Goal: Task Accomplishment & Management: Use online tool/utility

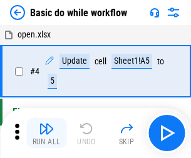
click at [46, 133] on img "button" at bounding box center [46, 129] width 15 height 15
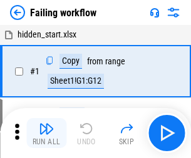
click at [46, 133] on img "button" at bounding box center [46, 129] width 15 height 15
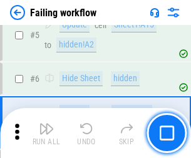
scroll to position [266, 0]
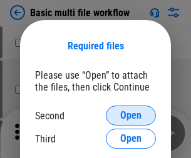
click at [131, 116] on span "Open" at bounding box center [130, 116] width 21 height 10
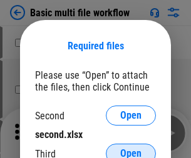
click at [131, 149] on span "Open" at bounding box center [130, 154] width 21 height 10
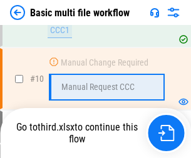
scroll to position [524, 0]
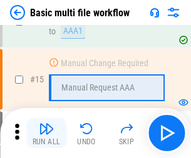
click at [46, 133] on img "button" at bounding box center [46, 129] width 15 height 15
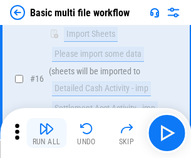
click at [46, 133] on img "button" at bounding box center [46, 129] width 15 height 15
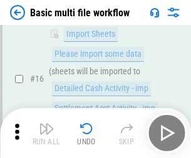
scroll to position [834, 0]
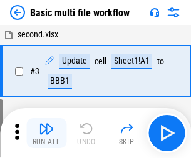
click at [46, 133] on img "button" at bounding box center [46, 129] width 15 height 15
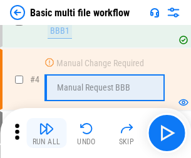
click at [46, 133] on img "button" at bounding box center [46, 129] width 15 height 15
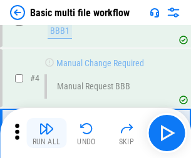
click at [46, 133] on img "button" at bounding box center [46, 129] width 15 height 15
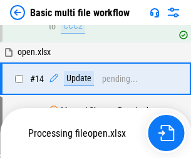
scroll to position [745, 0]
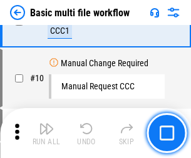
click at [46, 133] on img "button" at bounding box center [46, 129] width 15 height 15
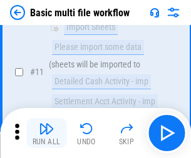
click at [46, 133] on img "button" at bounding box center [46, 129] width 15 height 15
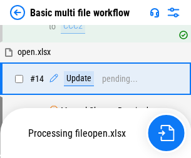
scroll to position [655, 0]
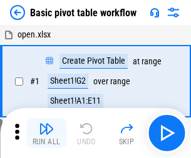
click at [46, 133] on img "button" at bounding box center [46, 129] width 15 height 15
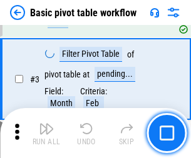
scroll to position [300, 0]
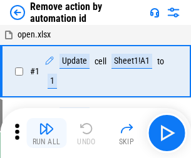
click at [46, 133] on img "button" at bounding box center [46, 129] width 15 height 15
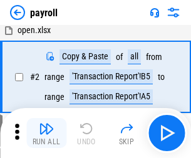
click at [46, 133] on img "button" at bounding box center [46, 129] width 15 height 15
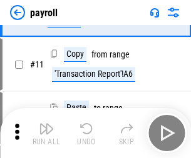
scroll to position [91, 0]
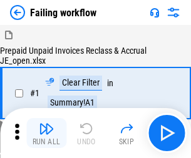
click at [46, 133] on img "button" at bounding box center [46, 129] width 15 height 15
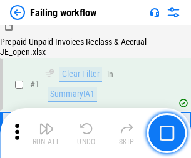
scroll to position [202, 0]
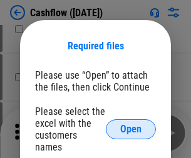
click at [131, 125] on span "Open" at bounding box center [130, 130] width 21 height 10
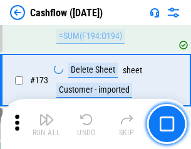
scroll to position [1326, 0]
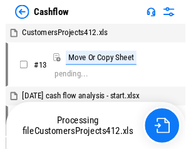
scroll to position [14, 0]
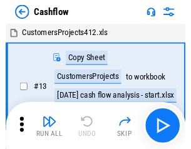
scroll to position [14, 0]
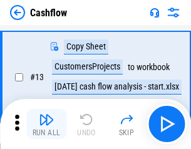
click at [46, 124] on img "button" at bounding box center [46, 119] width 15 height 15
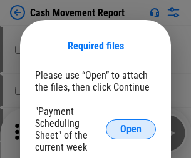
click at [131, 130] on span "Open" at bounding box center [130, 130] width 21 height 10
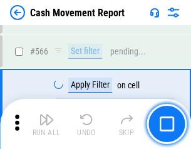
scroll to position [5741, 0]
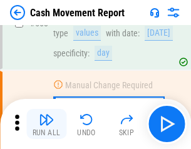
click at [46, 124] on img "button" at bounding box center [46, 119] width 15 height 15
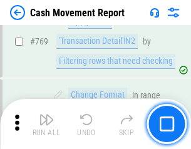
scroll to position [6960, 0]
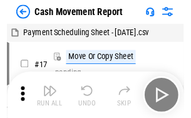
scroll to position [23, 0]
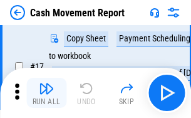
click at [46, 93] on img "button" at bounding box center [46, 88] width 15 height 15
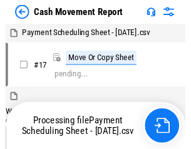
scroll to position [7, 0]
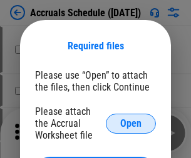
click at [131, 123] on span "Open" at bounding box center [130, 124] width 21 height 10
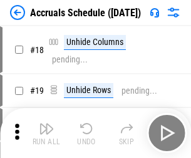
scroll to position [120, 0]
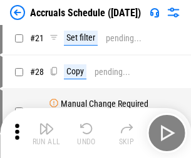
click at [46, 133] on img "button" at bounding box center [46, 129] width 15 height 15
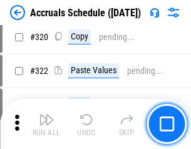
scroll to position [2330, 0]
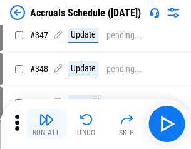
click at [46, 124] on img "button" at bounding box center [46, 119] width 15 height 15
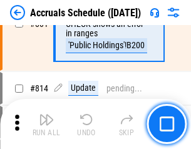
scroll to position [5527, 0]
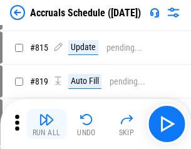
click at [46, 124] on img "button" at bounding box center [46, 119] width 15 height 15
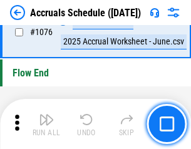
scroll to position [7502, 0]
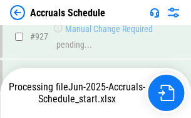
scroll to position [6568, 0]
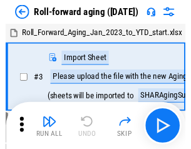
scroll to position [2, 0]
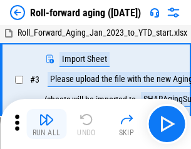
click at [46, 124] on img "button" at bounding box center [46, 119] width 15 height 15
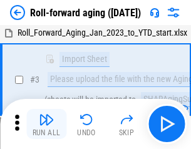
click at [46, 124] on img "button" at bounding box center [46, 119] width 15 height 15
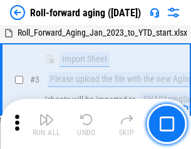
scroll to position [81, 0]
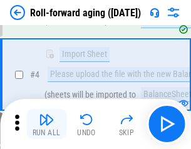
click at [46, 124] on img "button" at bounding box center [46, 119] width 15 height 15
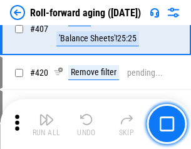
scroll to position [4344, 0]
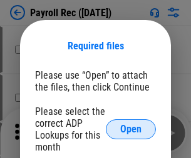
click at [131, 130] on span "Open" at bounding box center [130, 130] width 21 height 10
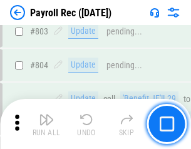
scroll to position [7958, 0]
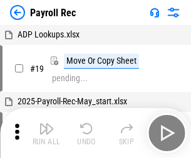
click at [46, 133] on img "button" at bounding box center [46, 129] width 15 height 15
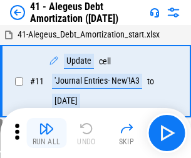
click at [46, 133] on img "button" at bounding box center [46, 129] width 15 height 15
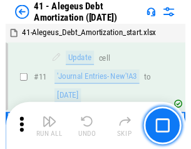
scroll to position [155, 0]
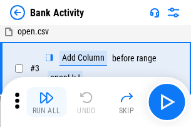
click at [46, 102] on img "button" at bounding box center [46, 97] width 15 height 15
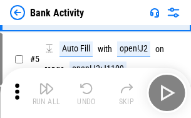
scroll to position [66, 0]
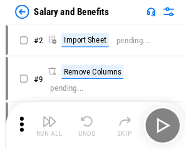
scroll to position [17, 0]
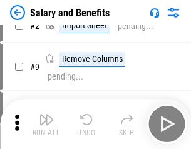
click at [46, 124] on img "button" at bounding box center [46, 119] width 15 height 15
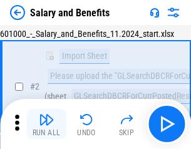
click at [46, 124] on img "button" at bounding box center [46, 119] width 15 height 15
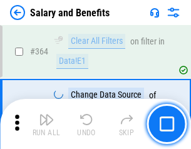
scroll to position [5899, 0]
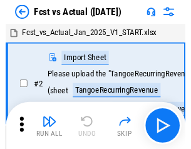
scroll to position [16, 0]
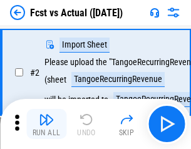
click at [46, 124] on img "button" at bounding box center [46, 119] width 15 height 15
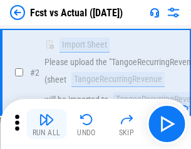
click at [46, 124] on img "button" at bounding box center [46, 119] width 15 height 15
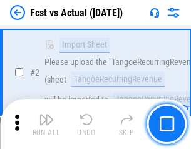
scroll to position [117, 0]
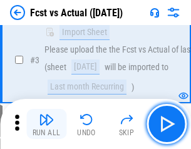
click at [46, 124] on img "button" at bounding box center [46, 119] width 15 height 15
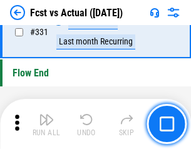
scroll to position [5996, 0]
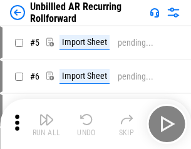
scroll to position [27, 0]
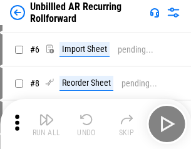
click at [46, 124] on img "button" at bounding box center [46, 119] width 15 height 15
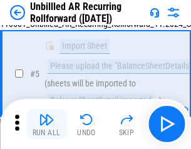
click at [46, 124] on img "button" at bounding box center [46, 119] width 15 height 15
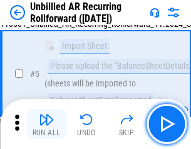
scroll to position [118, 0]
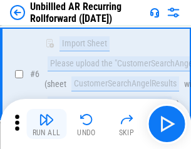
click at [46, 124] on img "button" at bounding box center [46, 119] width 15 height 15
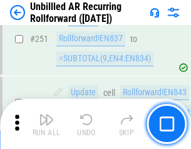
scroll to position [4255, 0]
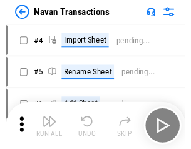
scroll to position [20, 0]
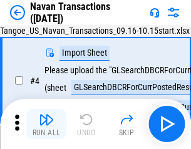
click at [46, 124] on img "button" at bounding box center [46, 119] width 15 height 15
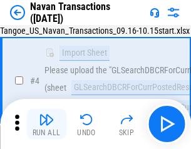
click at [46, 124] on img "button" at bounding box center [46, 119] width 15 height 15
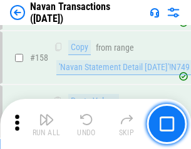
scroll to position [4061, 0]
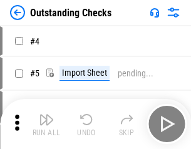
click at [46, 124] on img "button" at bounding box center [46, 119] width 15 height 15
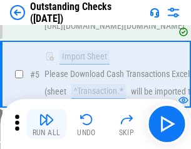
click at [46, 124] on img "button" at bounding box center [46, 119] width 15 height 15
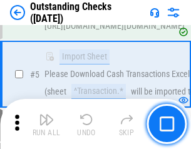
scroll to position [131, 0]
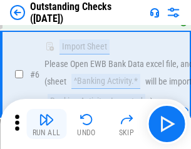
click at [46, 124] on img "button" at bounding box center [46, 119] width 15 height 15
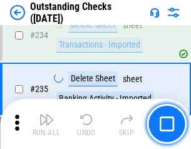
scroll to position [3804, 0]
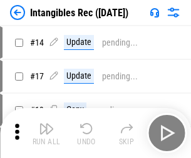
click at [46, 133] on img "button" at bounding box center [46, 129] width 15 height 15
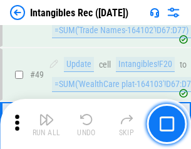
scroll to position [488, 0]
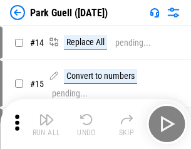
click at [46, 124] on img "button" at bounding box center [46, 119] width 15 height 15
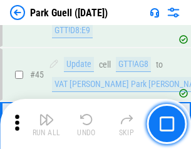
scroll to position [1566, 0]
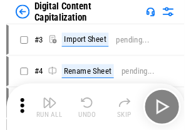
scroll to position [36, 0]
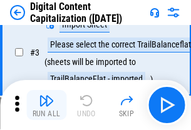
click at [46, 105] on img "button" at bounding box center [46, 100] width 15 height 15
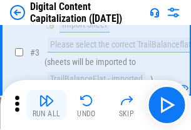
click at [46, 105] on img "button" at bounding box center [46, 100] width 15 height 15
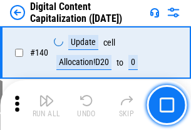
scroll to position [1328, 0]
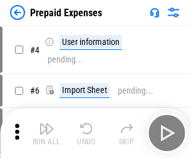
click at [46, 124] on img "button" at bounding box center [46, 129] width 15 height 15
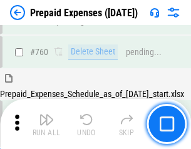
scroll to position [3472, 0]
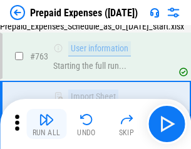
click at [46, 124] on img "button" at bounding box center [46, 119] width 15 height 15
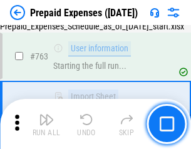
scroll to position [3546, 0]
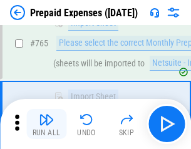
click at [46, 124] on img "button" at bounding box center [46, 119] width 15 height 15
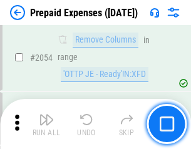
scroll to position [13094, 0]
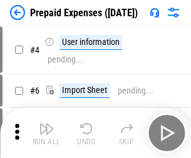
click at [46, 133] on img "button" at bounding box center [46, 129] width 15 height 15
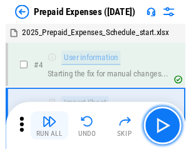
scroll to position [55, 0]
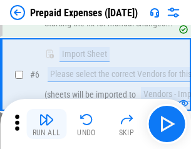
click at [46, 124] on img "button" at bounding box center [46, 119] width 15 height 15
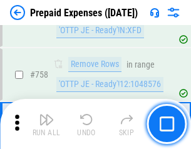
scroll to position [4463, 0]
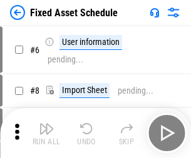
click at [46, 133] on img "button" at bounding box center [46, 129] width 15 height 15
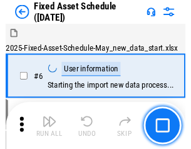
scroll to position [68, 0]
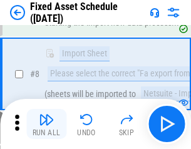
click at [46, 124] on img "button" at bounding box center [46, 119] width 15 height 15
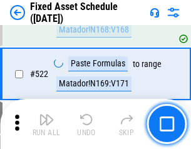
scroll to position [4354, 0]
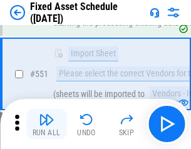
click at [46, 124] on img "button" at bounding box center [46, 119] width 15 height 15
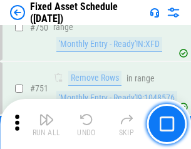
scroll to position [6107, 0]
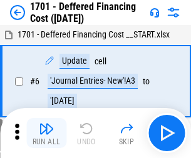
click at [46, 133] on img "button" at bounding box center [46, 129] width 15 height 15
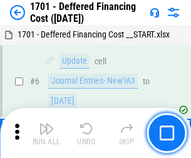
scroll to position [150, 0]
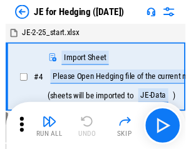
scroll to position [2, 0]
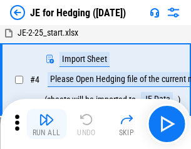
click at [46, 124] on img "button" at bounding box center [46, 119] width 15 height 15
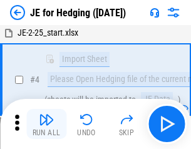
click at [46, 124] on img "button" at bounding box center [46, 119] width 15 height 15
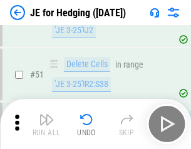
scroll to position [811, 0]
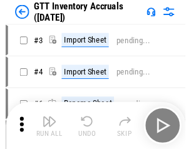
scroll to position [2, 0]
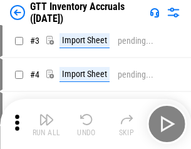
click at [46, 124] on img "button" at bounding box center [46, 119] width 15 height 15
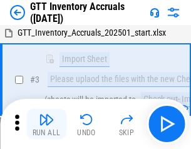
click at [46, 124] on img "button" at bounding box center [46, 119] width 15 height 15
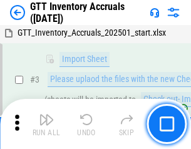
scroll to position [81, 0]
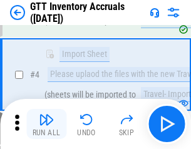
click at [46, 124] on img "button" at bounding box center [46, 119] width 15 height 15
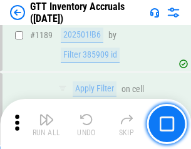
scroll to position [10229, 0]
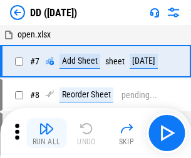
click at [46, 133] on img "button" at bounding box center [46, 129] width 15 height 15
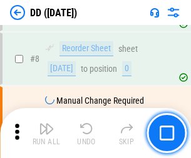
scroll to position [121, 0]
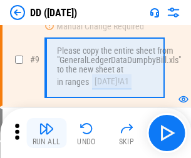
click at [46, 133] on img "button" at bounding box center [46, 129] width 15 height 15
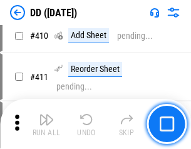
scroll to position [5604, 0]
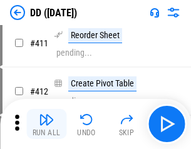
click at [46, 124] on img "button" at bounding box center [46, 119] width 15 height 15
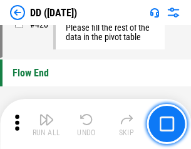
scroll to position [5995, 0]
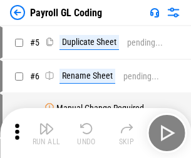
click at [46, 133] on img "button" at bounding box center [46, 129] width 15 height 15
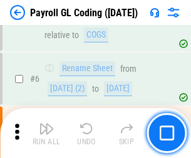
scroll to position [150, 0]
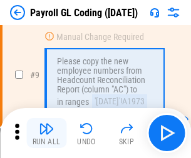
click at [46, 133] on img "button" at bounding box center [46, 129] width 15 height 15
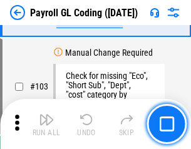
scroll to position [2939, 0]
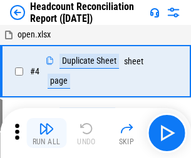
click at [46, 133] on img "button" at bounding box center [46, 129] width 15 height 15
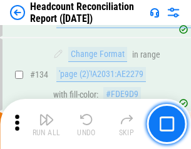
scroll to position [1506, 0]
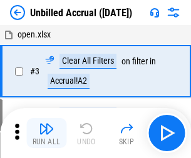
click at [46, 133] on img "button" at bounding box center [46, 129] width 15 height 15
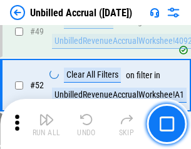
scroll to position [1136, 0]
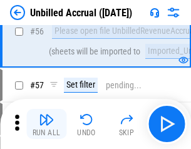
click at [46, 124] on img "button" at bounding box center [46, 119] width 15 height 15
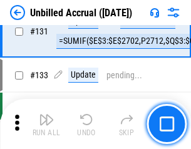
scroll to position [3731, 0]
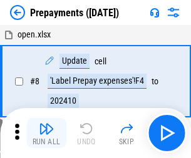
click at [46, 133] on img "button" at bounding box center [46, 129] width 15 height 15
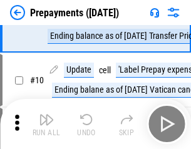
scroll to position [78, 0]
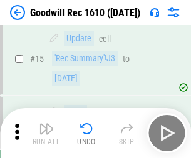
scroll to position [214, 0]
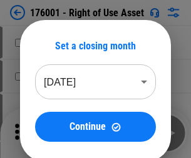
click at [46, 133] on img "button" at bounding box center [46, 129] width 15 height 15
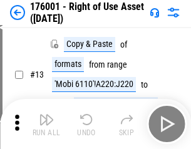
scroll to position [81, 0]
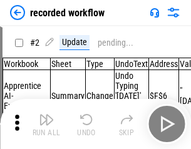
click at [46, 124] on img "button" at bounding box center [46, 119] width 15 height 15
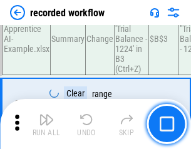
scroll to position [3915, 0]
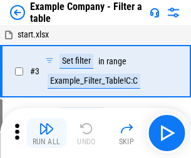
click at [46, 133] on img "button" at bounding box center [46, 129] width 15 height 15
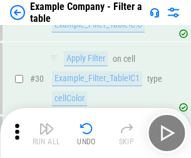
scroll to position [1146, 0]
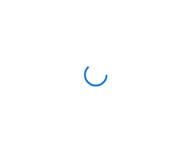
scroll to position [19, 0]
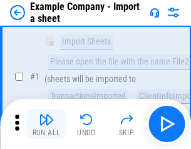
click at [46, 124] on img "button" at bounding box center [46, 119] width 15 height 15
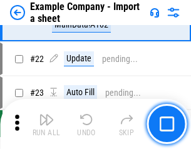
scroll to position [277, 0]
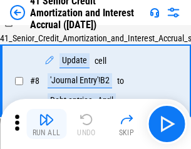
click at [46, 124] on img "button" at bounding box center [46, 119] width 15 height 15
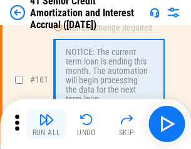
click at [46, 124] on img "button" at bounding box center [46, 119] width 15 height 15
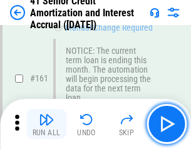
scroll to position [1340, 0]
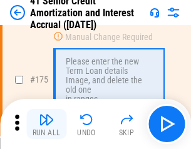
click at [46, 124] on img "button" at bounding box center [46, 119] width 15 height 15
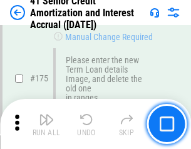
scroll to position [1467, 0]
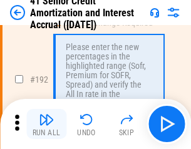
click at [46, 124] on img "button" at bounding box center [46, 119] width 15 height 15
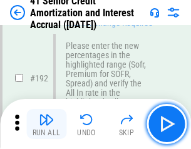
scroll to position [1598, 0]
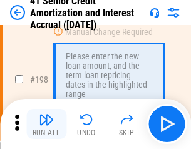
click at [46, 124] on img "button" at bounding box center [46, 119] width 15 height 15
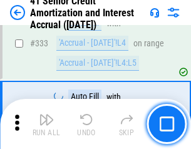
scroll to position [3200, 0]
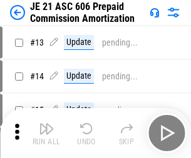
click at [46, 124] on img "button" at bounding box center [46, 129] width 15 height 15
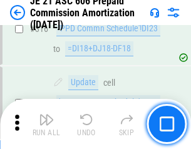
scroll to position [2339, 0]
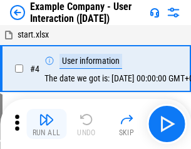
click at [46, 124] on img "button" at bounding box center [46, 119] width 15 height 15
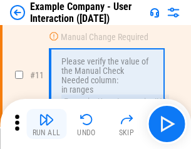
click at [46, 124] on img "button" at bounding box center [46, 119] width 15 height 15
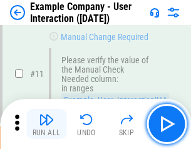
scroll to position [271, 0]
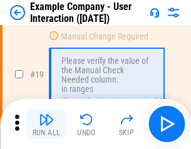
click at [46, 124] on img "button" at bounding box center [46, 119] width 15 height 15
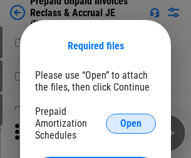
click at [131, 123] on span "Open" at bounding box center [130, 124] width 21 height 10
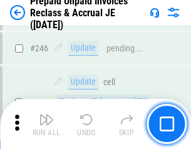
scroll to position [1691, 0]
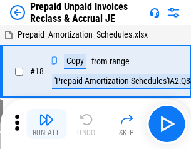
click at [46, 124] on img "button" at bounding box center [46, 119] width 15 height 15
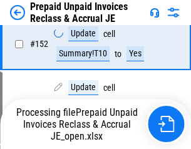
scroll to position [962, 0]
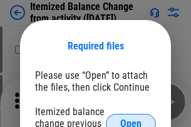
click at [131, 119] on span "Open" at bounding box center [130, 124] width 21 height 10
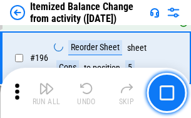
scroll to position [2411, 0]
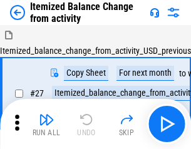
scroll to position [19, 0]
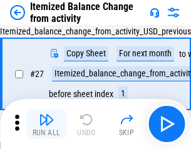
click at [46, 124] on img "button" at bounding box center [46, 119] width 15 height 15
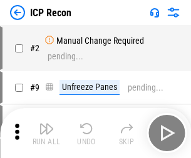
scroll to position [6, 0]
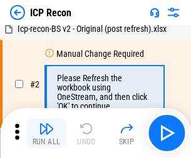
click at [46, 133] on img "button" at bounding box center [46, 129] width 15 height 15
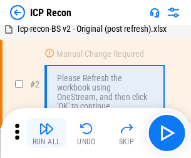
click at [46, 133] on img "button" at bounding box center [46, 129] width 15 height 15
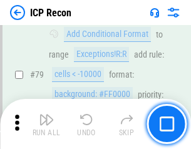
scroll to position [1228, 0]
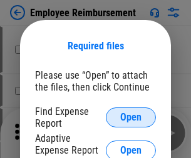
click at [131, 118] on span "Open" at bounding box center [130, 118] width 21 height 10
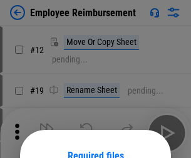
scroll to position [110, 0]
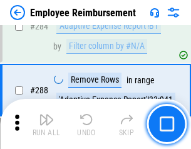
scroll to position [3405, 0]
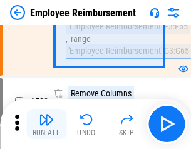
click at [46, 124] on img "button" at bounding box center [46, 119] width 15 height 15
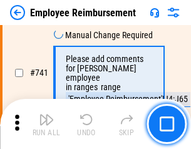
scroll to position [8788, 0]
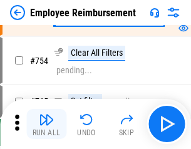
click at [46, 124] on img "button" at bounding box center [46, 119] width 15 height 15
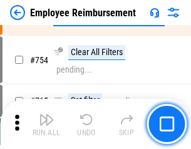
click at [46, 124] on img "button" at bounding box center [46, 119] width 15 height 15
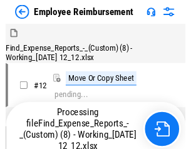
scroll to position [43, 0]
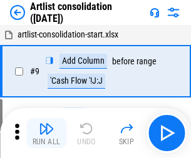
click at [46, 133] on img "button" at bounding box center [46, 129] width 15 height 15
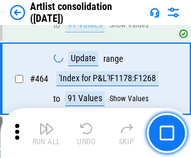
scroll to position [5485, 0]
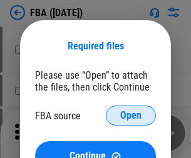
click at [131, 116] on span "Open" at bounding box center [130, 116] width 21 height 10
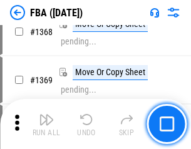
scroll to position [13452, 0]
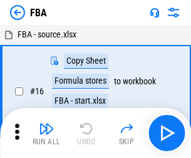
scroll to position [13, 0]
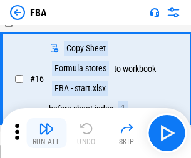
click at [46, 133] on img "button" at bounding box center [46, 129] width 15 height 15
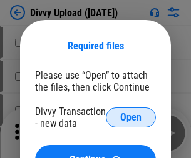
click at [131, 118] on span "Open" at bounding box center [130, 118] width 21 height 10
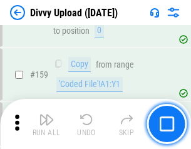
scroll to position [1297, 0]
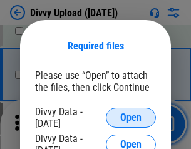
click at [131, 118] on span "Open" at bounding box center [130, 118] width 21 height 10
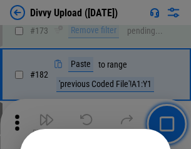
scroll to position [1406, 0]
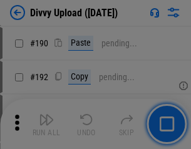
scroll to position [1581, 0]
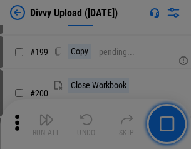
scroll to position [1821, 0]
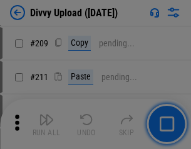
scroll to position [2128, 0]
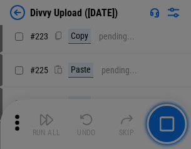
scroll to position [2500, 0]
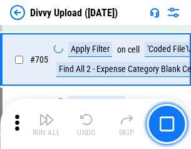
scroll to position [8569, 0]
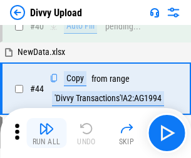
click at [46, 133] on img "button" at bounding box center [46, 129] width 15 height 15
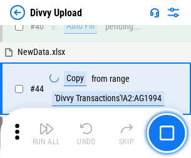
scroll to position [138, 0]
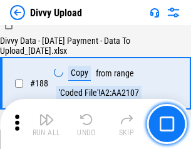
scroll to position [1474, 0]
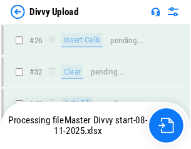
scroll to position [1297, 0]
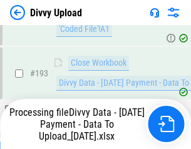
scroll to position [1688, 0]
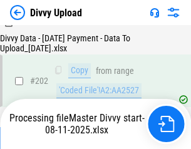
scroll to position [2027, 0]
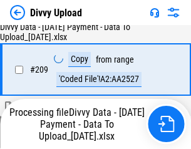
scroll to position [2367, 0]
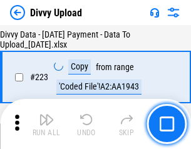
scroll to position [2855, 0]
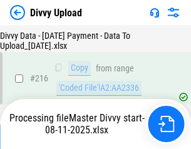
scroll to position [2579, 0]
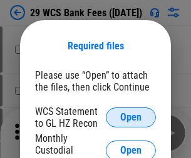
click at [131, 118] on span "Open" at bounding box center [130, 118] width 21 height 10
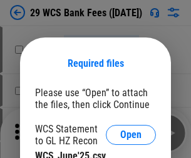
scroll to position [18, 0]
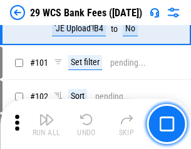
scroll to position [1221, 0]
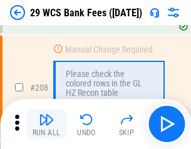
click at [46, 124] on img "button" at bounding box center [46, 119] width 15 height 15
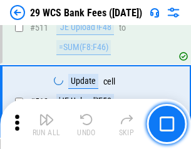
scroll to position [6302, 0]
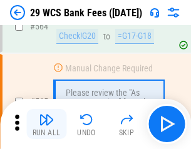
click at [46, 124] on img "button" at bounding box center [46, 119] width 15 height 15
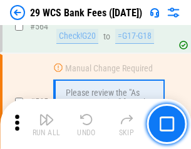
scroll to position [6774, 0]
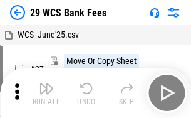
scroll to position [23, 0]
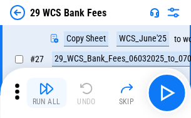
click at [46, 93] on img "button" at bounding box center [46, 88] width 15 height 15
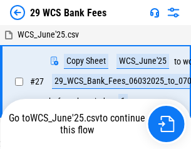
scroll to position [7, 0]
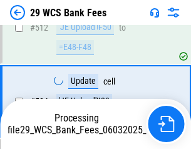
scroll to position [6612, 0]
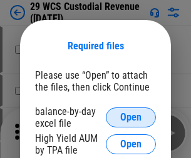
click at [131, 118] on span "Open" at bounding box center [130, 118] width 21 height 10
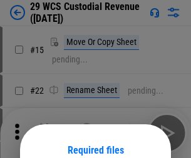
scroll to position [105, 0]
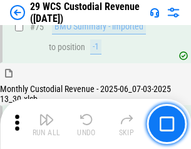
scroll to position [1308, 0]
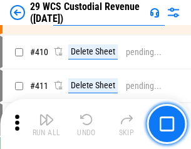
click at [46, 124] on img "button" at bounding box center [46, 119] width 15 height 15
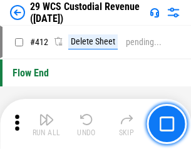
scroll to position [5982, 0]
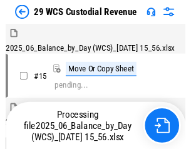
scroll to position [30, 0]
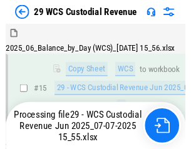
scroll to position [284, 0]
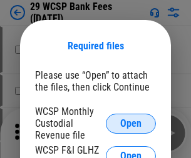
click at [131, 123] on span "Open" at bounding box center [130, 124] width 21 height 10
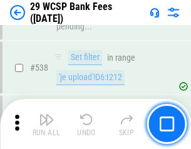
scroll to position [4813, 0]
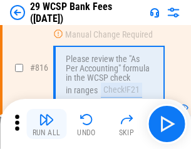
click at [46, 124] on img "button" at bounding box center [46, 119] width 15 height 15
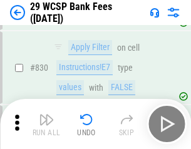
scroll to position [7948, 0]
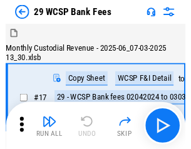
scroll to position [30, 0]
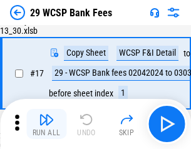
click at [46, 124] on img "button" at bounding box center [46, 119] width 15 height 15
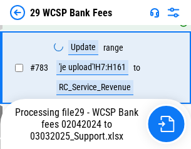
scroll to position [7404, 0]
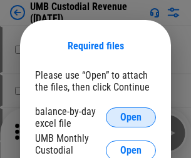
click at [131, 118] on span "Open" at bounding box center [130, 118] width 21 height 10
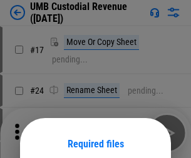
scroll to position [98, 0]
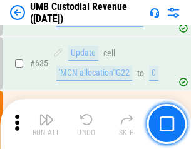
scroll to position [6555, 0]
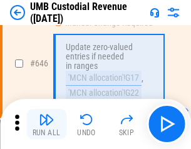
click at [46, 124] on img "button" at bounding box center [46, 119] width 15 height 15
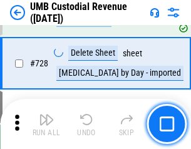
scroll to position [7727, 0]
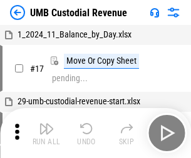
scroll to position [9, 0]
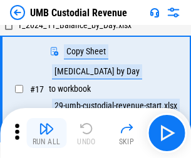
click at [46, 133] on img "button" at bounding box center [46, 129] width 15 height 15
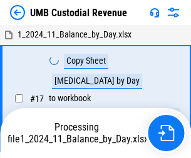
scroll to position [9, 0]
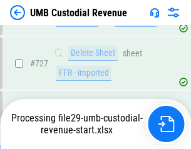
scroll to position [7698, 0]
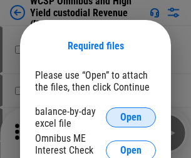
click at [131, 118] on span "Open" at bounding box center [130, 118] width 21 height 10
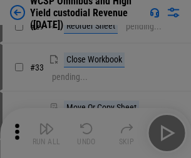
scroll to position [286, 0]
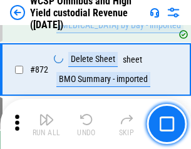
scroll to position [10601, 0]
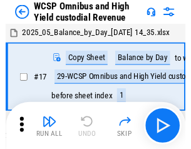
scroll to position [7, 0]
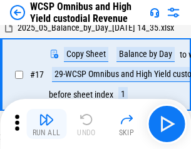
click at [46, 124] on img "button" at bounding box center [46, 119] width 15 height 15
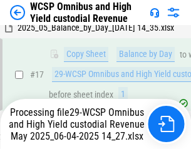
scroll to position [261, 0]
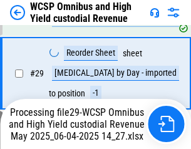
scroll to position [261, 0]
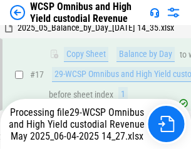
scroll to position [261, 0]
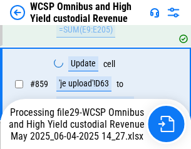
scroll to position [10573, 0]
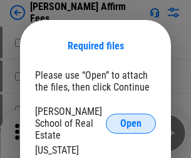
click at [131, 119] on span "Open" at bounding box center [130, 124] width 21 height 10
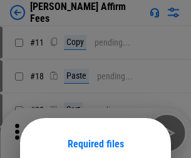
scroll to position [98, 0]
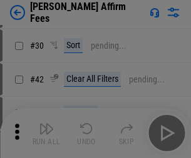
scroll to position [255, 0]
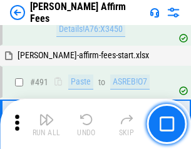
scroll to position [3406, 0]
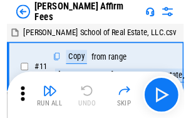
scroll to position [13, 0]
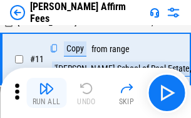
click at [46, 93] on img "button" at bounding box center [46, 88] width 15 height 15
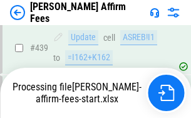
scroll to position [3285, 0]
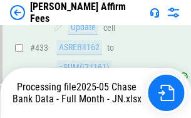
scroll to position [3285, 0]
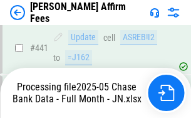
scroll to position [3285, 0]
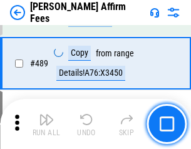
scroll to position [3269, 0]
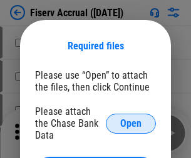
click at [131, 119] on span "Open" at bounding box center [130, 124] width 21 height 10
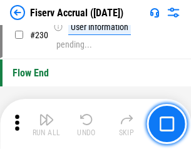
scroll to position [3969, 0]
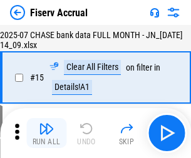
click at [46, 133] on img "button" at bounding box center [46, 129] width 15 height 15
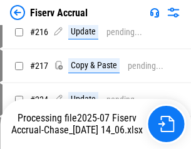
scroll to position [3801, 0]
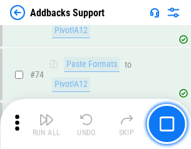
scroll to position [912, 0]
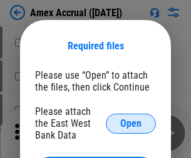
click at [131, 123] on span "Open" at bounding box center [130, 124] width 21 height 10
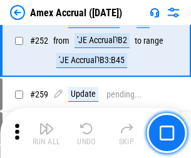
scroll to position [2718, 0]
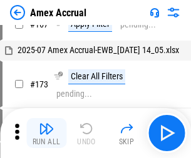
click at [46, 133] on img "button" at bounding box center [46, 129] width 15 height 15
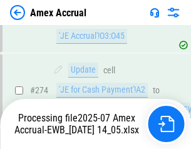
scroll to position [3733, 0]
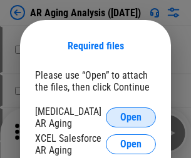
click at [131, 116] on span "Open" at bounding box center [130, 118] width 21 height 10
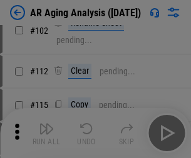
scroll to position [172, 0]
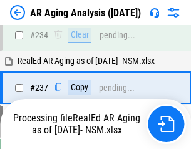
scroll to position [1942, 0]
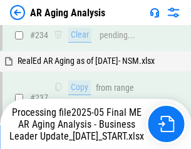
scroll to position [1927, 0]
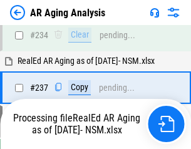
scroll to position [1927, 0]
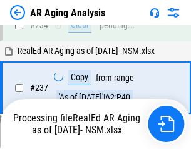
scroll to position [1927, 0]
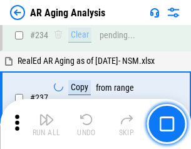
scroll to position [1927, 0]
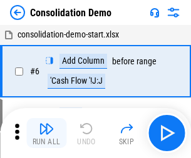
click at [46, 133] on img "button" at bounding box center [46, 129] width 15 height 15
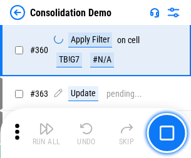
scroll to position [4198, 0]
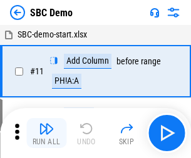
click at [46, 133] on img "button" at bounding box center [46, 129] width 15 height 15
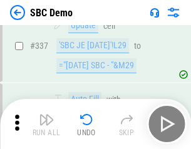
scroll to position [3295, 0]
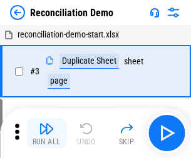
click at [46, 133] on img "button" at bounding box center [46, 129] width 15 height 15
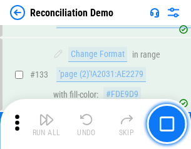
scroll to position [1488, 0]
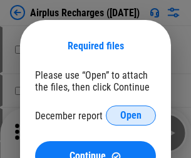
click at [131, 116] on span "Open" at bounding box center [130, 116] width 21 height 10
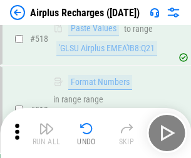
scroll to position [5390, 0]
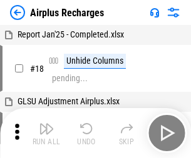
click at [46, 133] on img "button" at bounding box center [46, 129] width 15 height 15
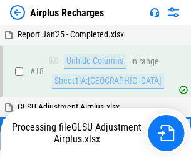
scroll to position [55, 0]
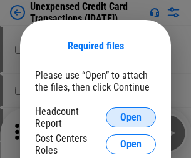
click at [131, 118] on span "Open" at bounding box center [130, 118] width 21 height 10
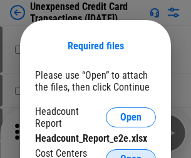
click at [131, 155] on span "Open" at bounding box center [130, 160] width 21 height 10
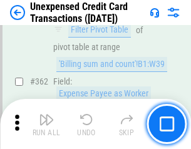
scroll to position [3221, 0]
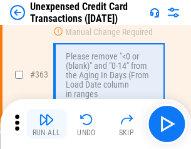
click at [46, 124] on img "button" at bounding box center [46, 119] width 15 height 15
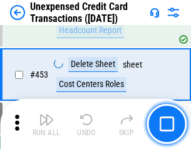
scroll to position [4272, 0]
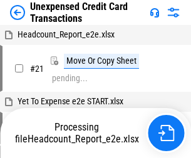
scroll to position [19, 0]
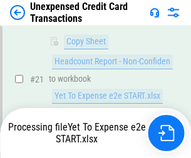
scroll to position [204, 0]
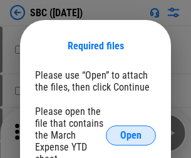
click at [131, 135] on span "Open" at bounding box center [130, 136] width 21 height 10
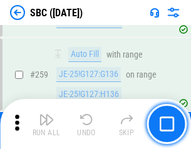
scroll to position [2448, 0]
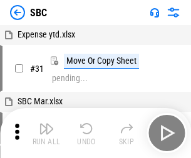
scroll to position [13, 0]
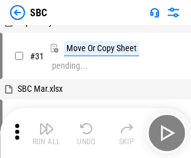
click at [46, 133] on img "button" at bounding box center [46, 129] width 15 height 15
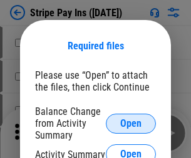
click at [131, 123] on span "Open" at bounding box center [130, 124] width 21 height 10
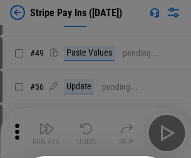
scroll to position [227, 0]
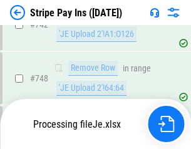
scroll to position [6494, 0]
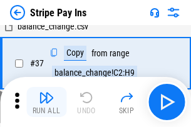
click at [46, 102] on img "button" at bounding box center [46, 97] width 15 height 15
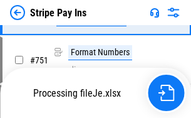
scroll to position [6466, 0]
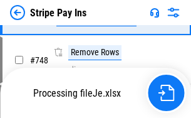
scroll to position [6466, 0]
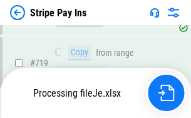
scroll to position [6466, 0]
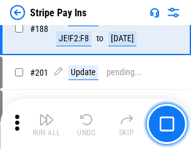
scroll to position [1784, 0]
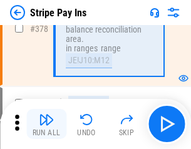
click at [46, 124] on img "button" at bounding box center [46, 119] width 15 height 15
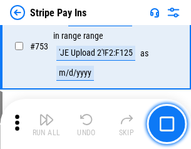
scroll to position [6451, 0]
